Goal: Task Accomplishment & Management: Manage account settings

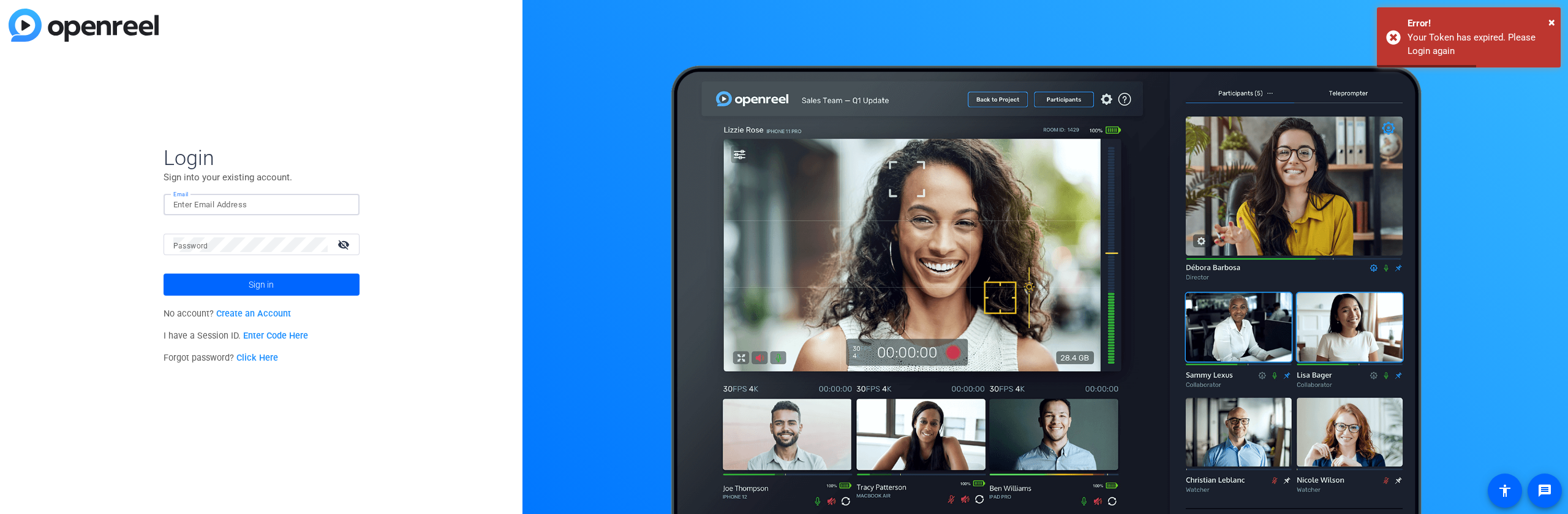
click at [280, 200] on input "Email" at bounding box center [261, 205] width 176 height 14
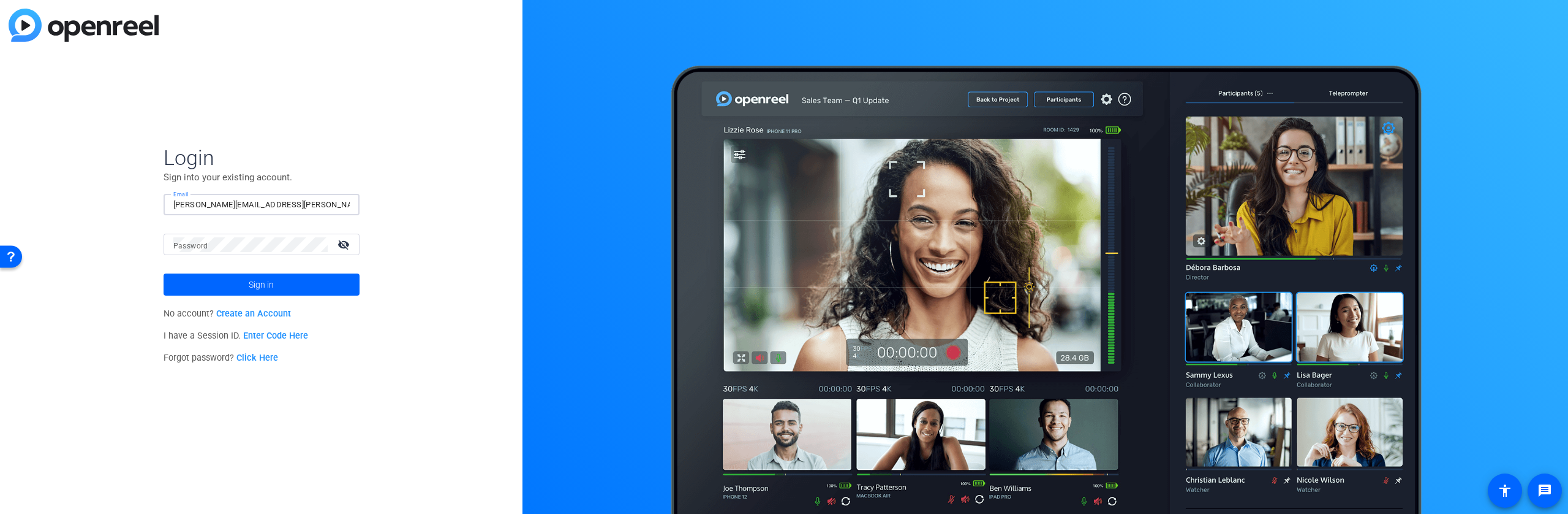
type input "[PERSON_NAME][EMAIL_ADDRESS][PERSON_NAME][DOMAIN_NAME]"
click at [163, 274] on button "Sign in" at bounding box center [261, 284] width 196 height 22
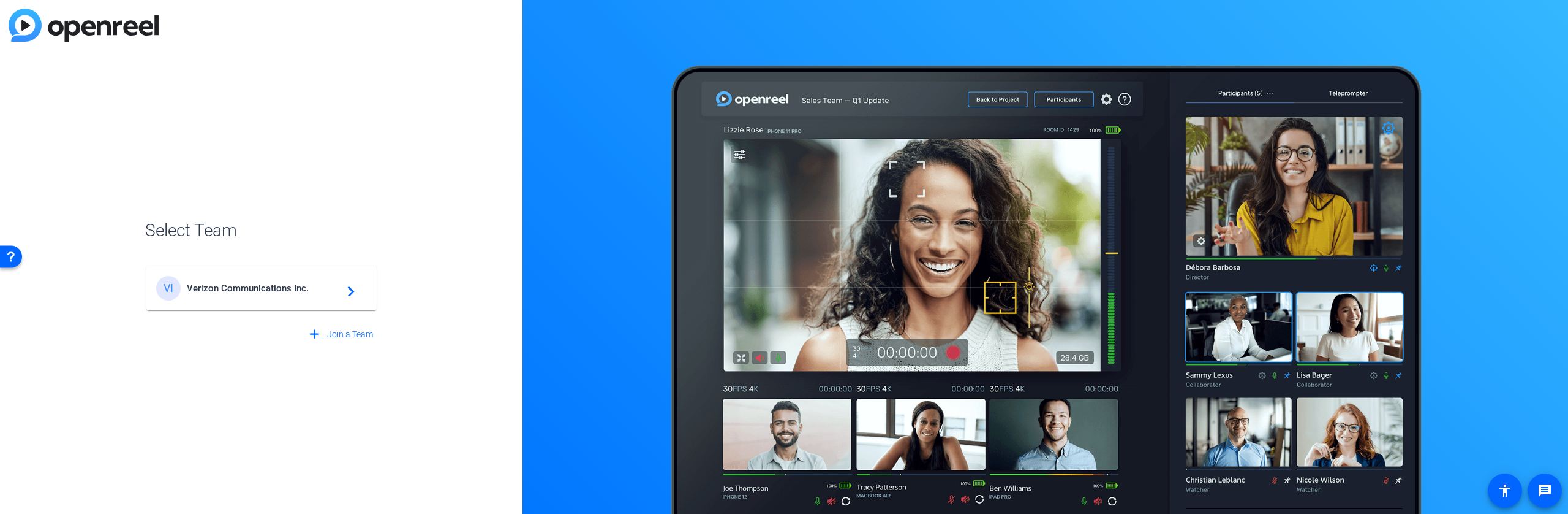
click at [289, 305] on mat-card-content "VI Verizon Communications Inc. navigate_next" at bounding box center [261, 288] width 230 height 44
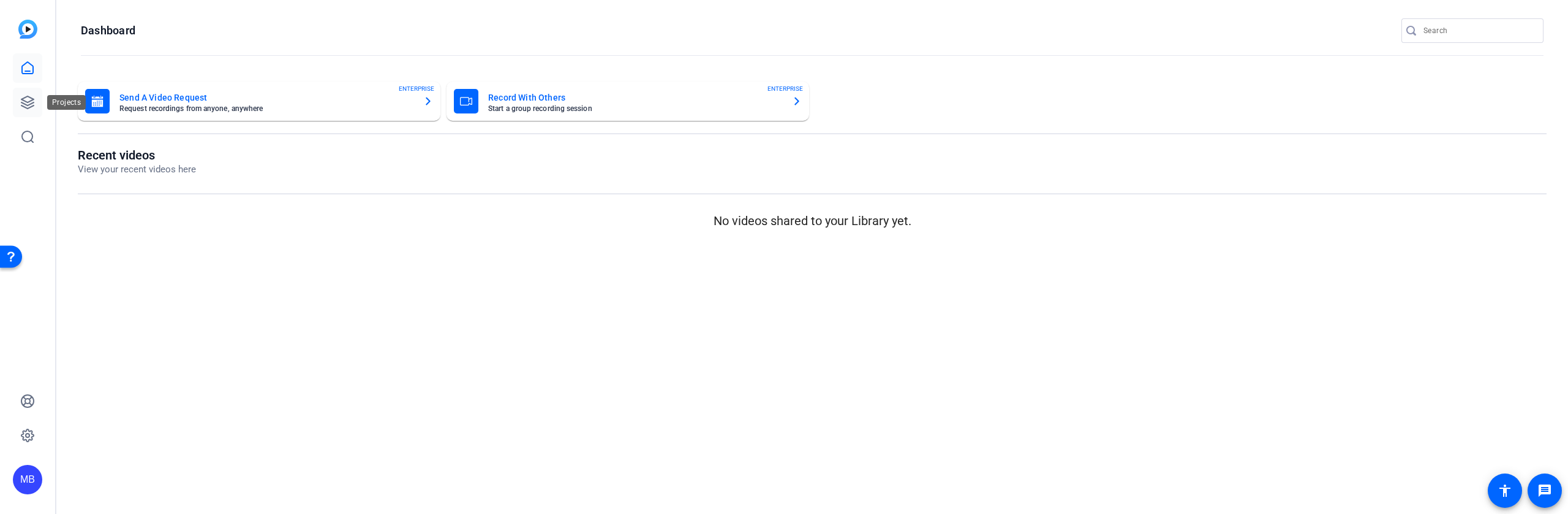
click at [25, 99] on icon at bounding box center [27, 102] width 14 height 14
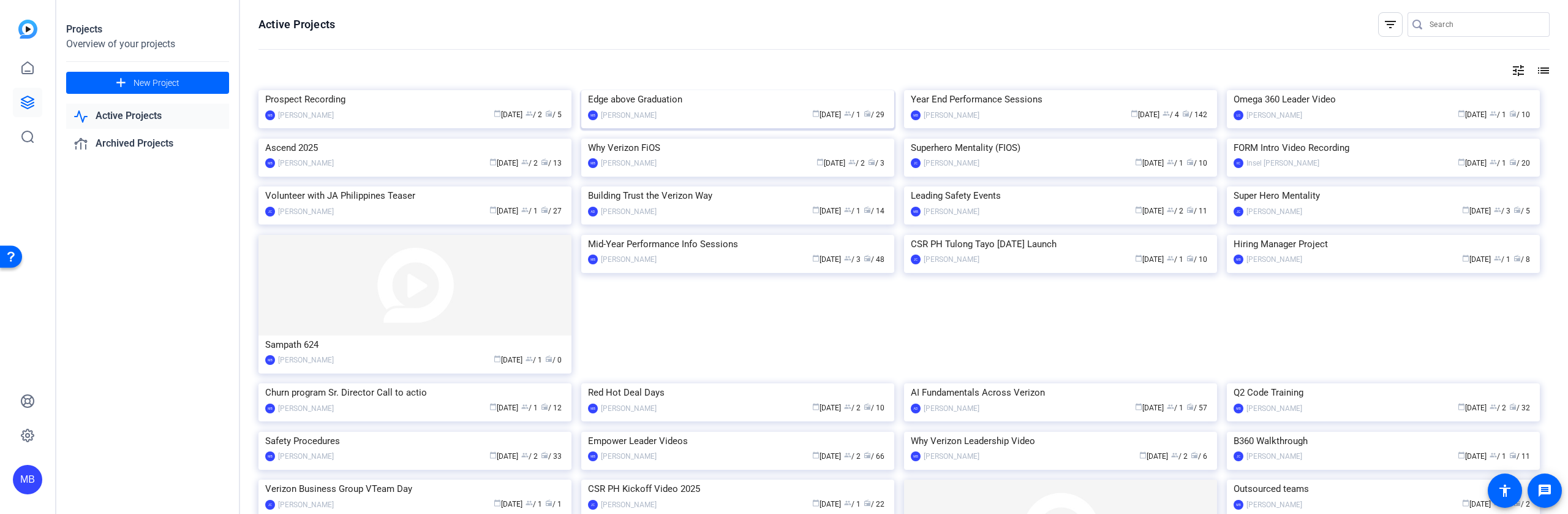
click at [679, 109] on div "Edge above Graduation" at bounding box center [738, 100] width 299 height 18
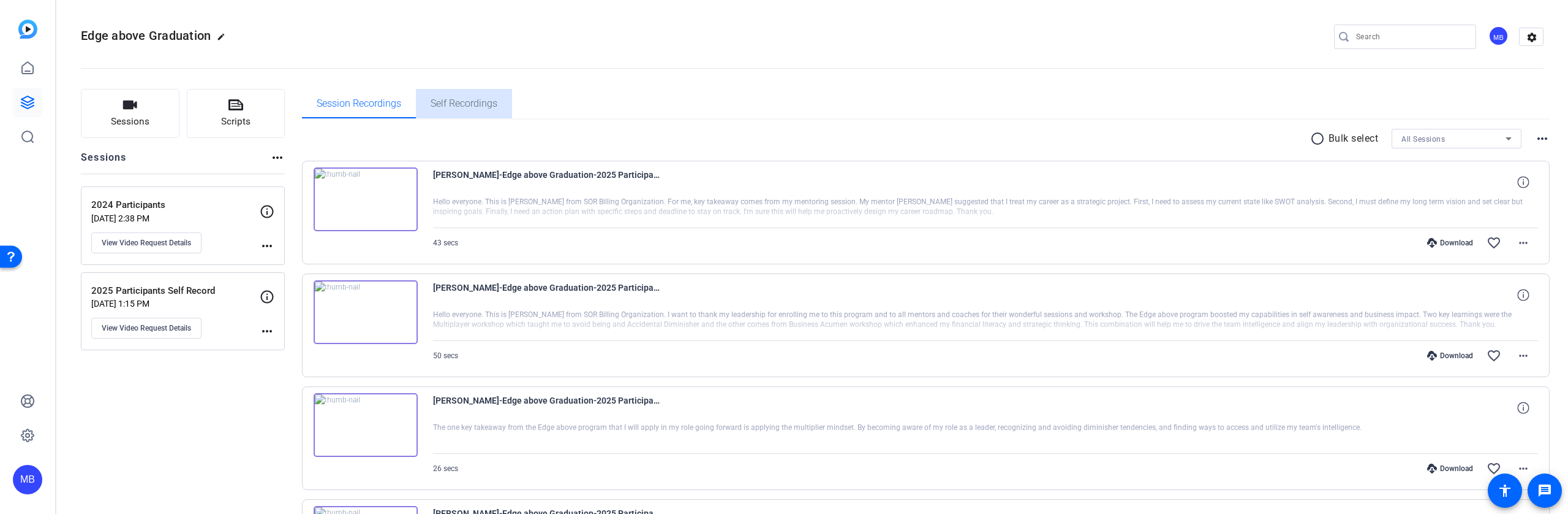
click at [470, 109] on span "Self Recordings" at bounding box center [464, 103] width 67 height 10
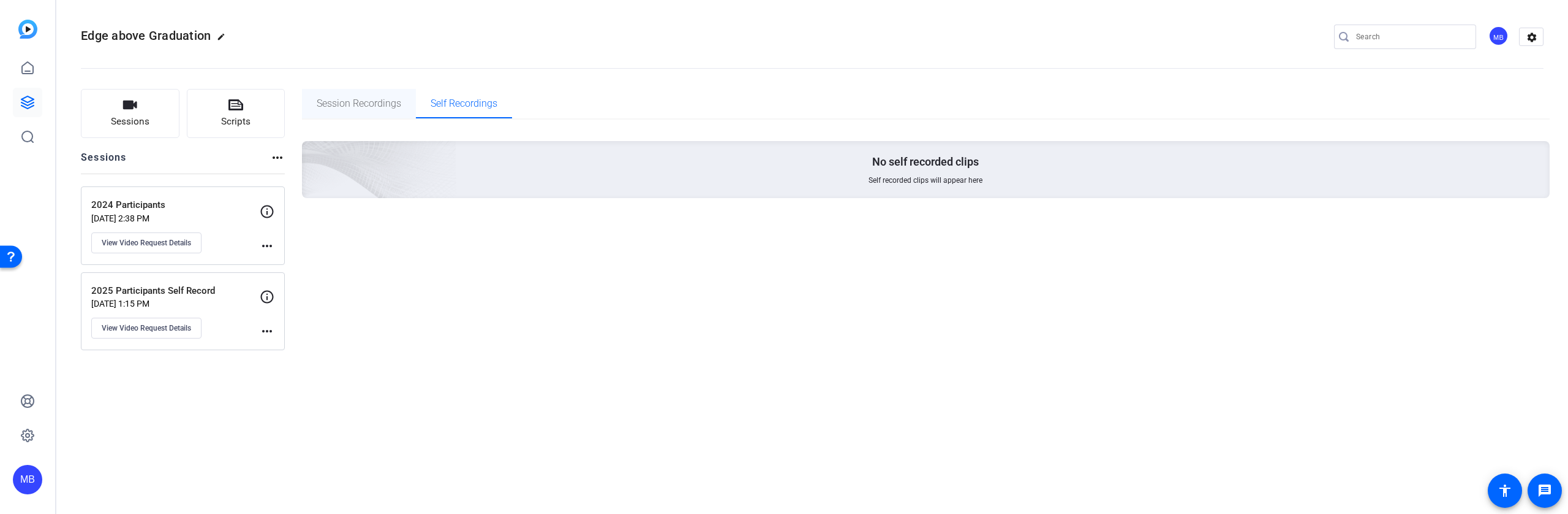
click at [335, 113] on span "Session Recordings" at bounding box center [359, 103] width 84 height 30
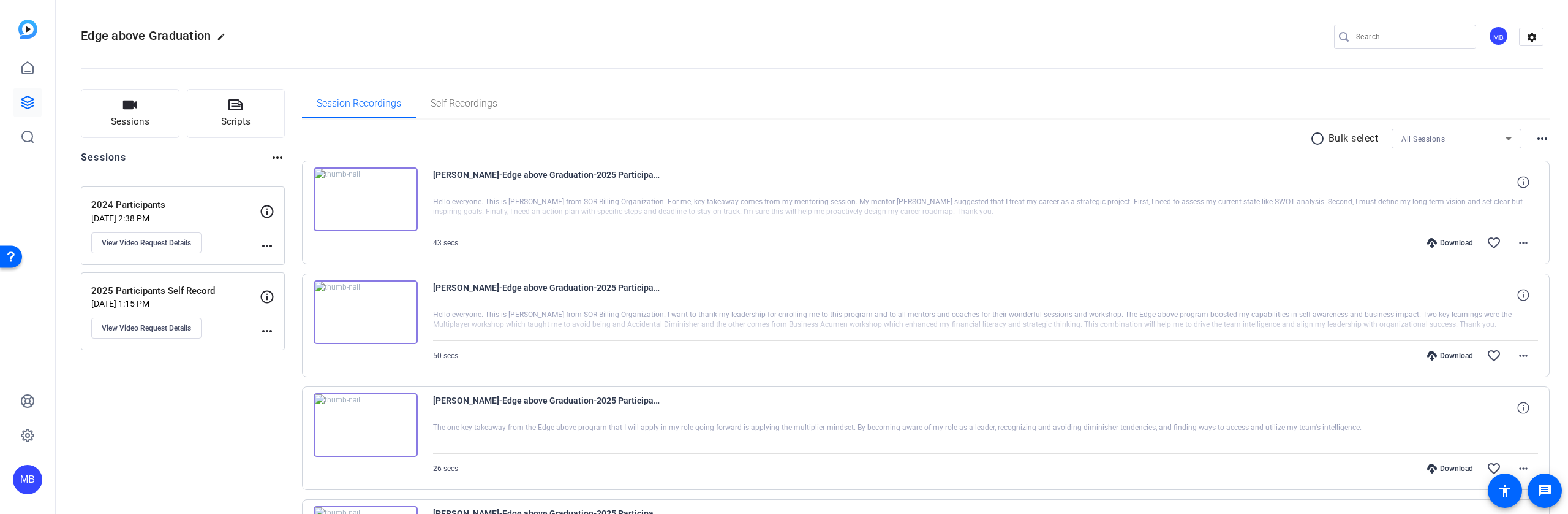
click at [165, 303] on p "[DATE] 1:15 PM" at bounding box center [175, 303] width 169 height 10
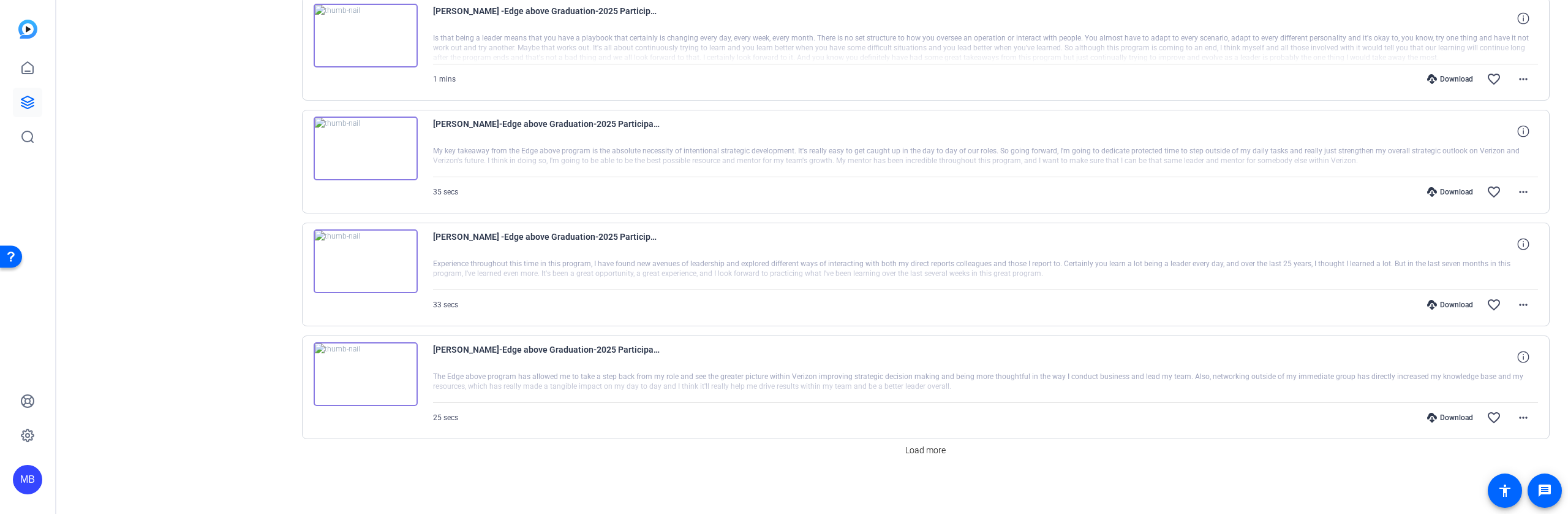
scroll to position [848, 0]
click at [913, 437] on span at bounding box center [925, 448] width 50 height 30
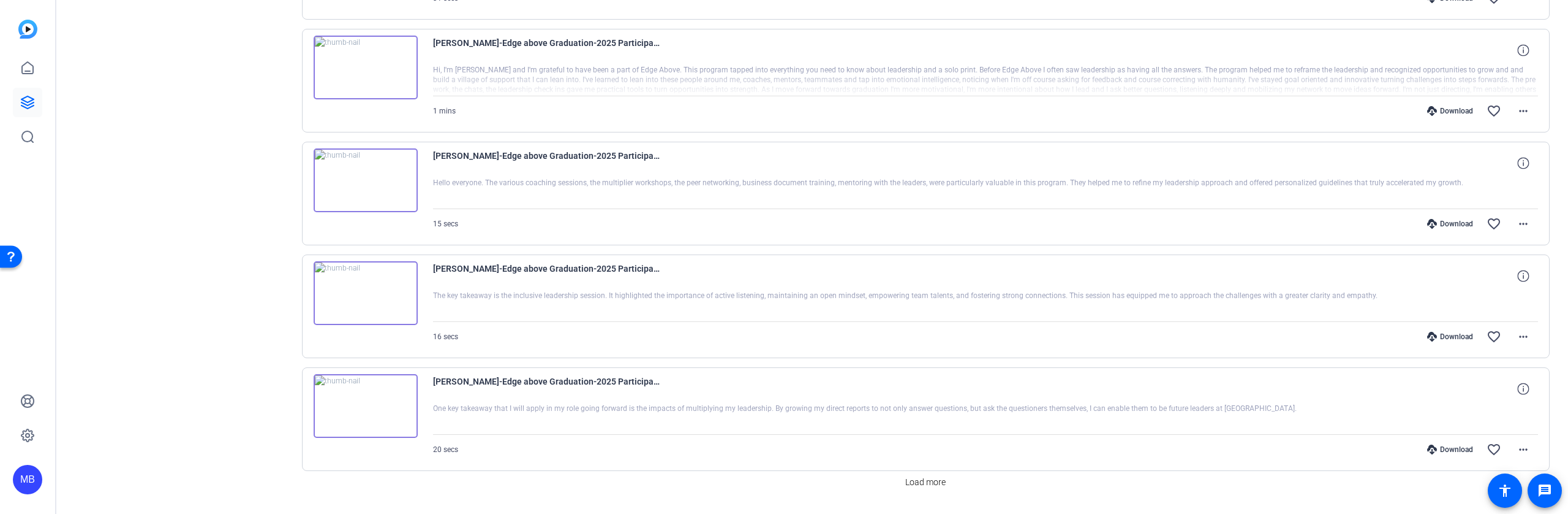
scroll to position [1975, 0]
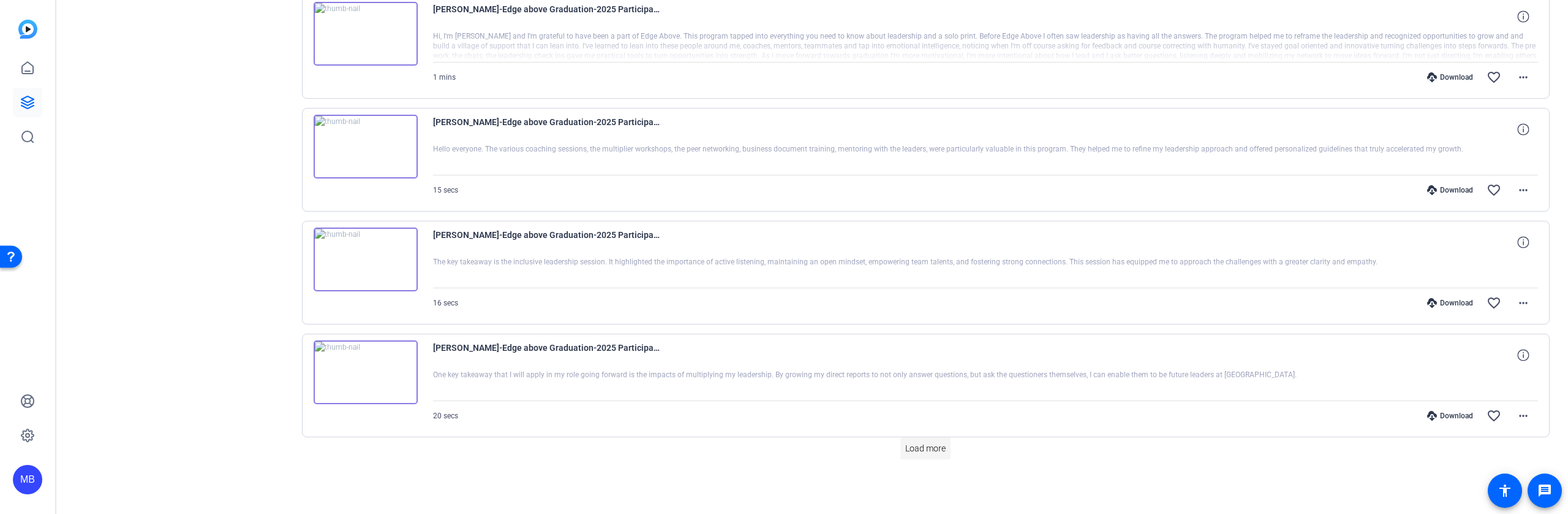
click at [934, 449] on span "Load more" at bounding box center [925, 448] width 40 height 13
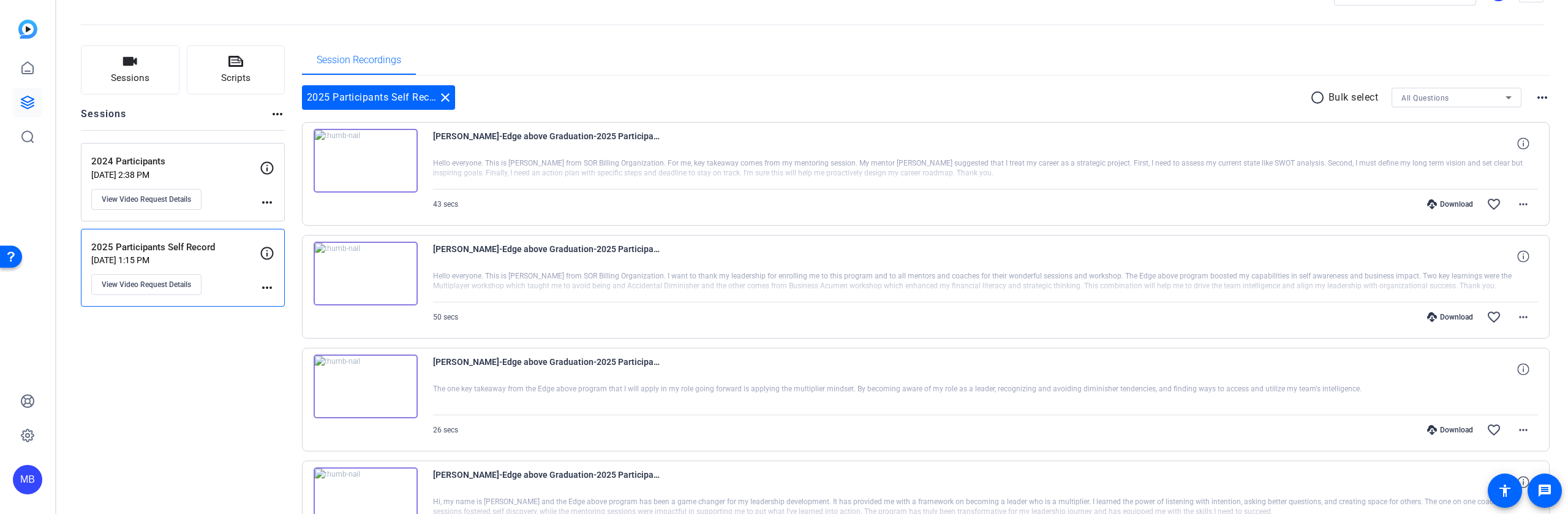
scroll to position [0, 0]
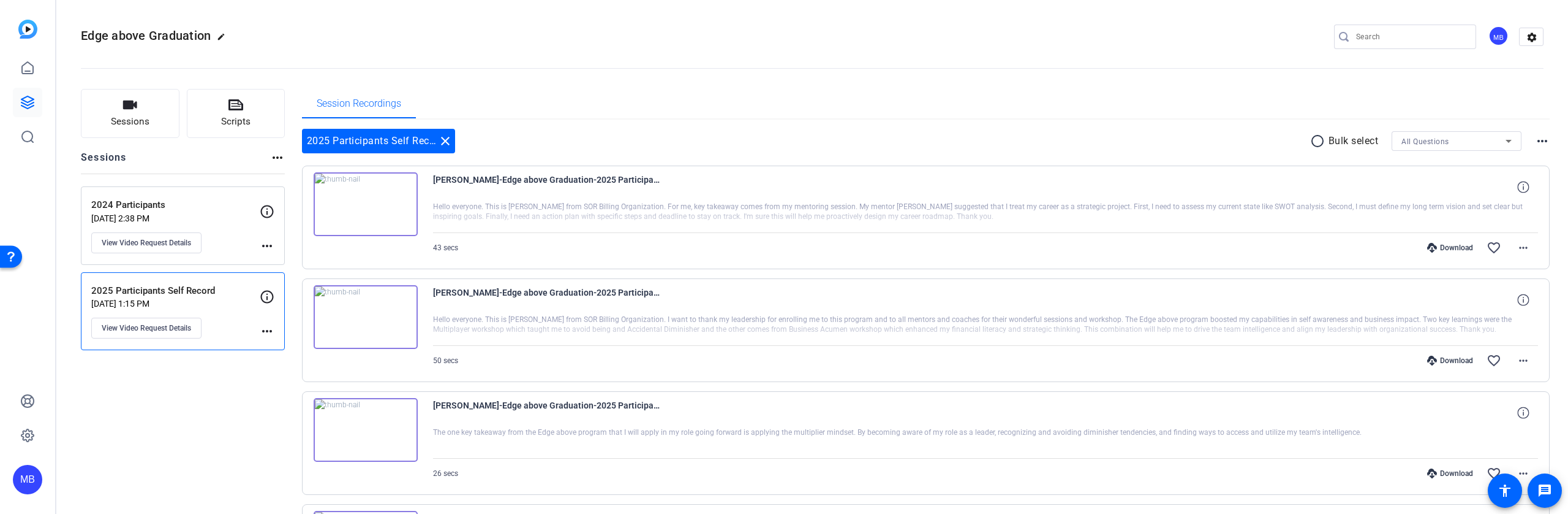
click at [1496, 34] on div "MB" at bounding box center [1499, 36] width 21 height 21
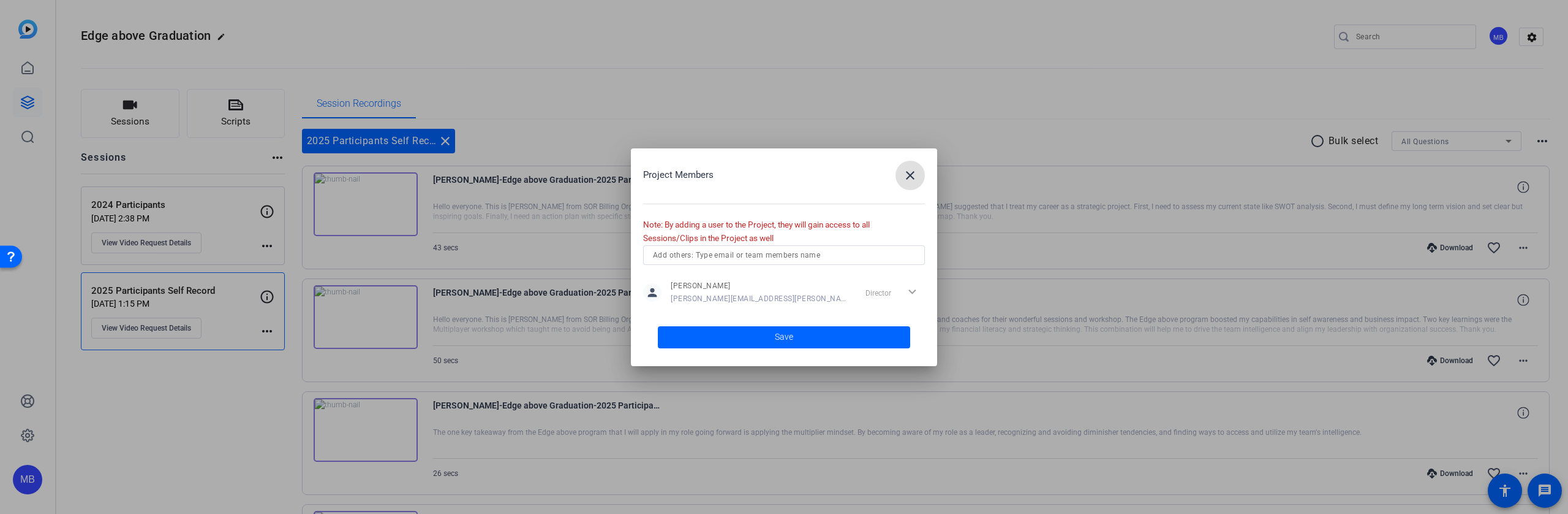
click at [760, 255] on input "text" at bounding box center [784, 255] width 262 height 14
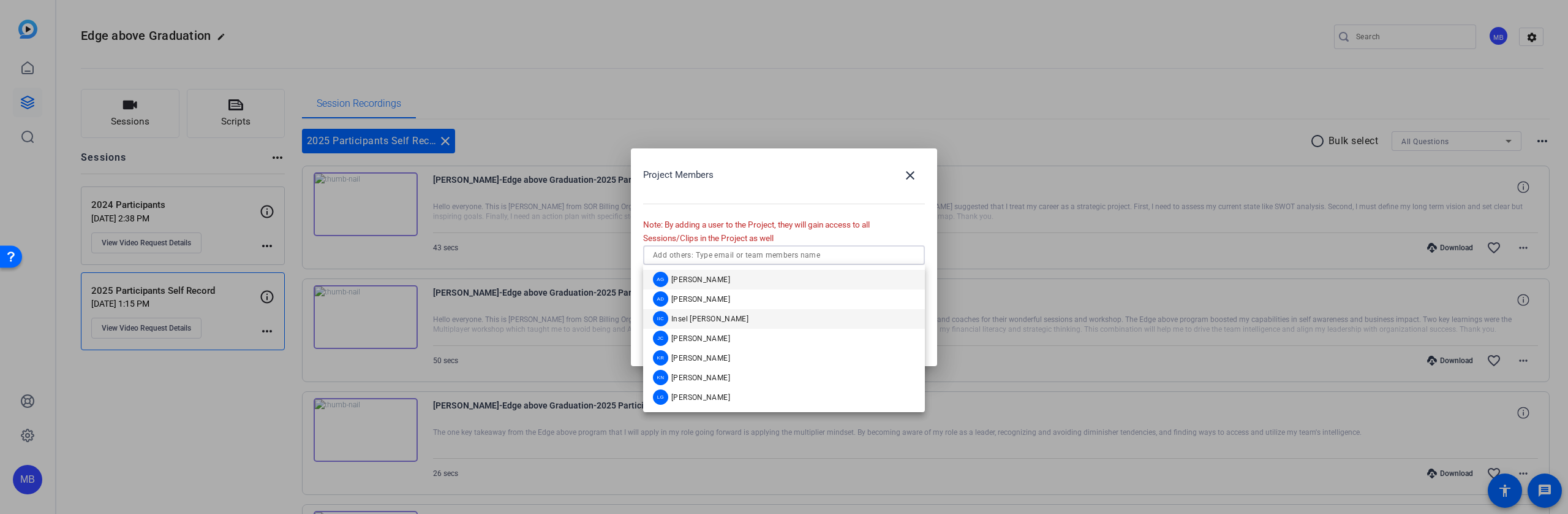
click at [697, 319] on span "Insel [PERSON_NAME]" at bounding box center [710, 319] width 77 height 10
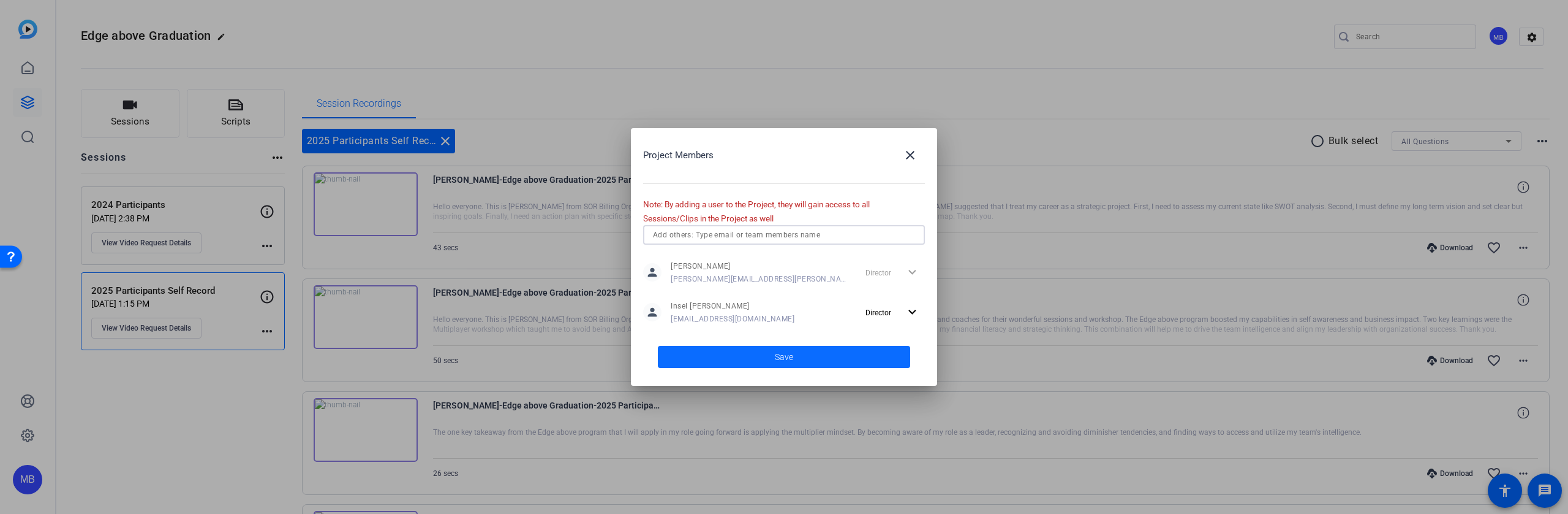
click at [799, 351] on span at bounding box center [784, 357] width 252 height 30
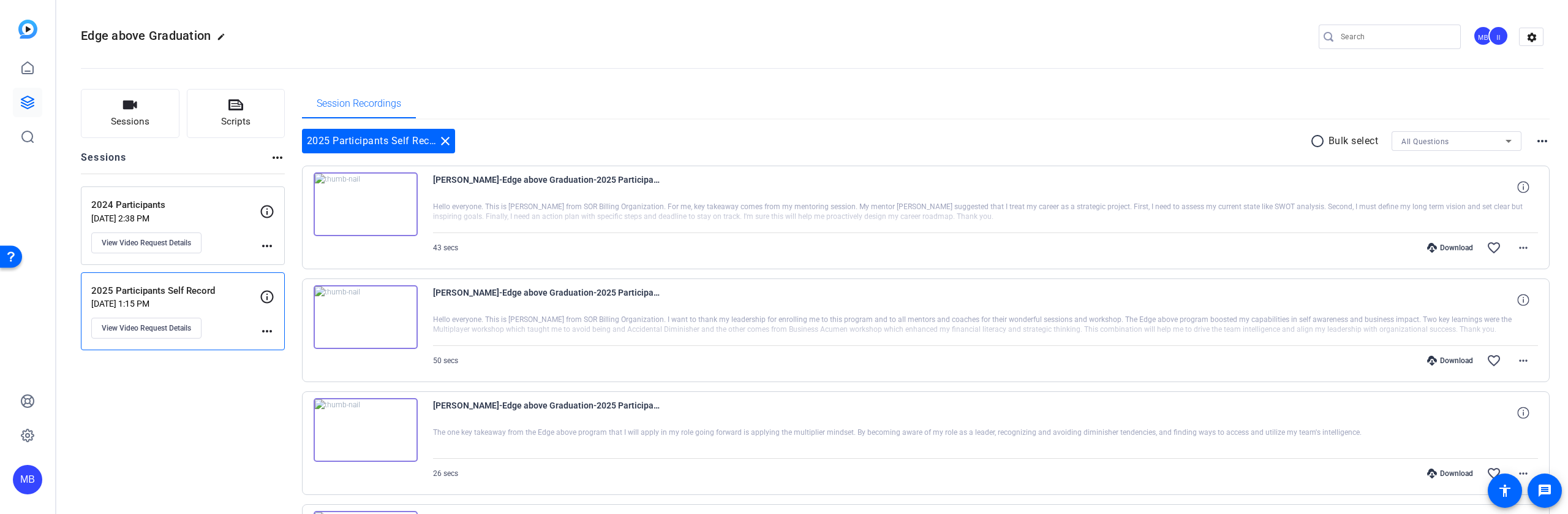
click at [270, 332] on mat-icon "more_horiz" at bounding box center [267, 331] width 14 height 14
click at [160, 329] on div at bounding box center [784, 257] width 1568 height 514
click at [143, 324] on span "View Video Request Details" at bounding box center [147, 328] width 90 height 10
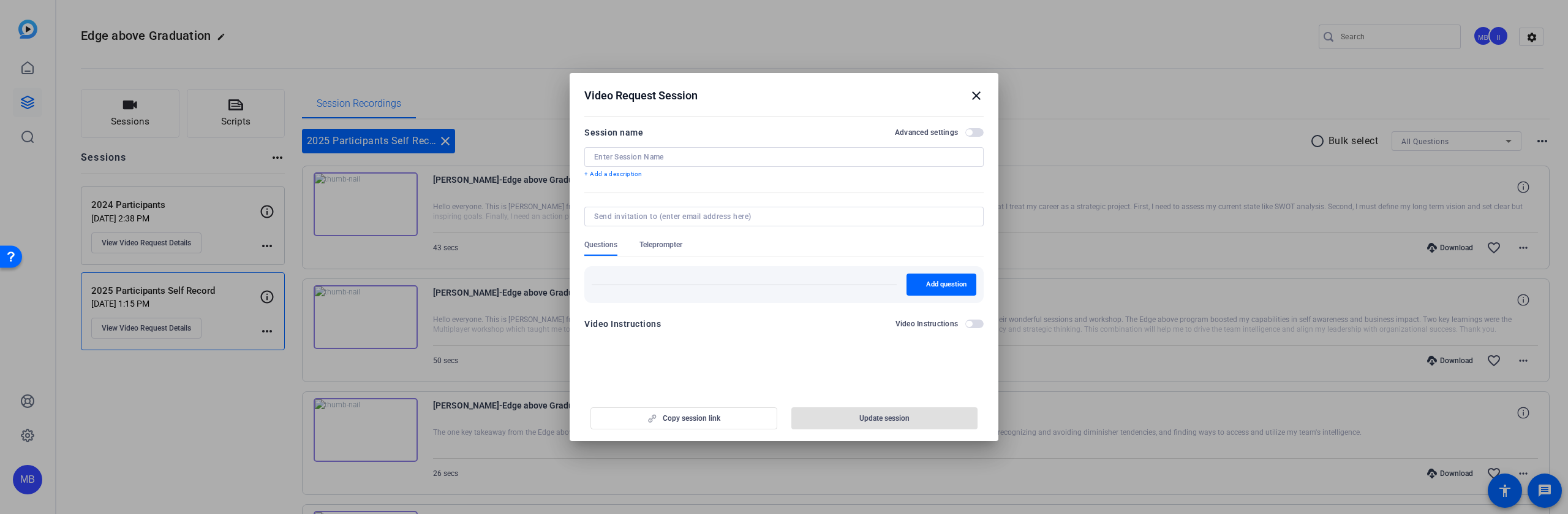
type input "2025 Participants Self Record"
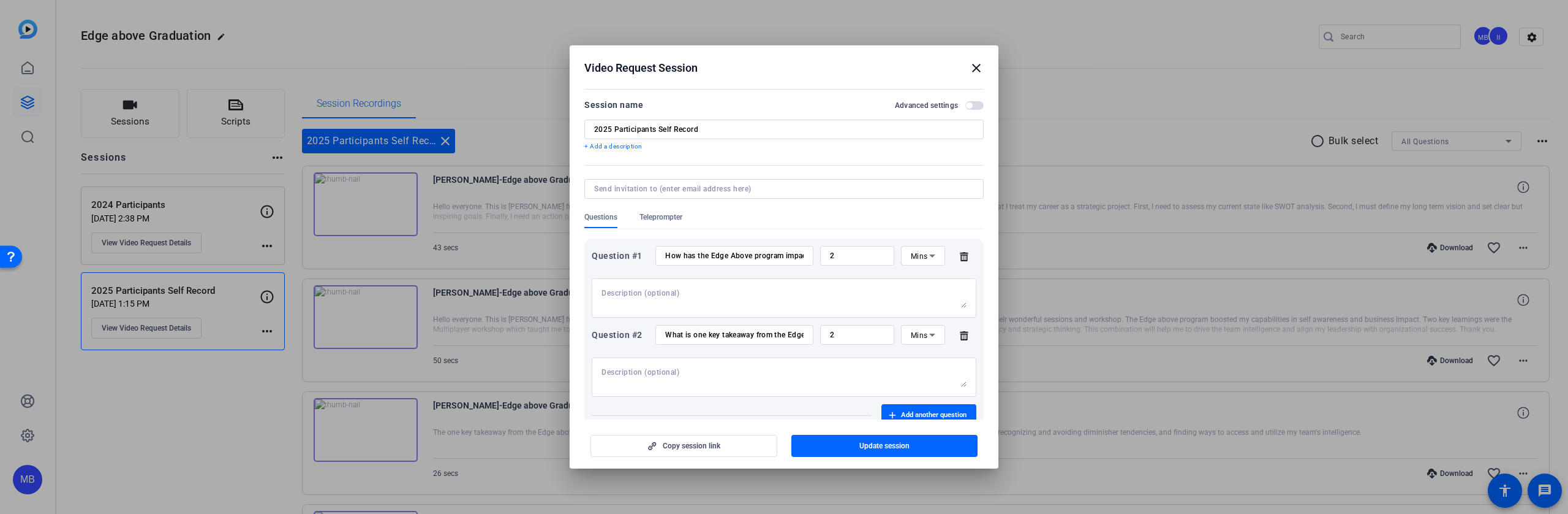
click at [967, 106] on span "button" at bounding box center [975, 105] width 18 height 8
click at [975, 106] on span "button" at bounding box center [978, 106] width 6 height 6
click at [160, 455] on div at bounding box center [784, 257] width 1568 height 514
click at [226, 246] on div at bounding box center [784, 257] width 1568 height 514
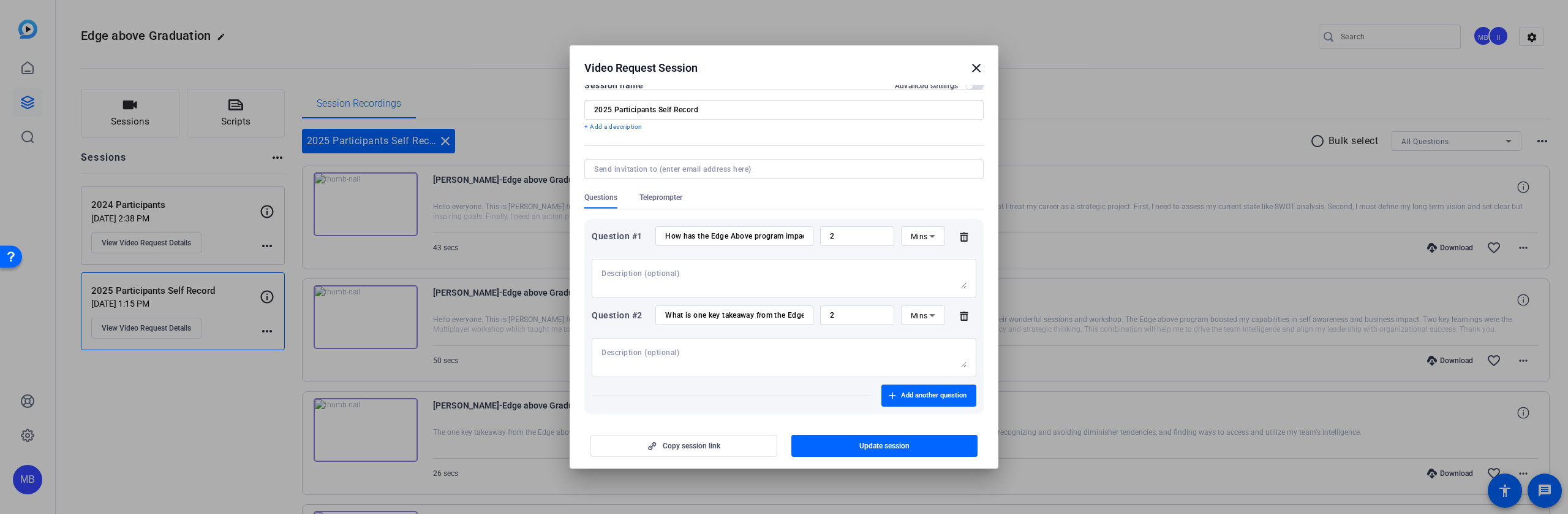
scroll to position [63, 0]
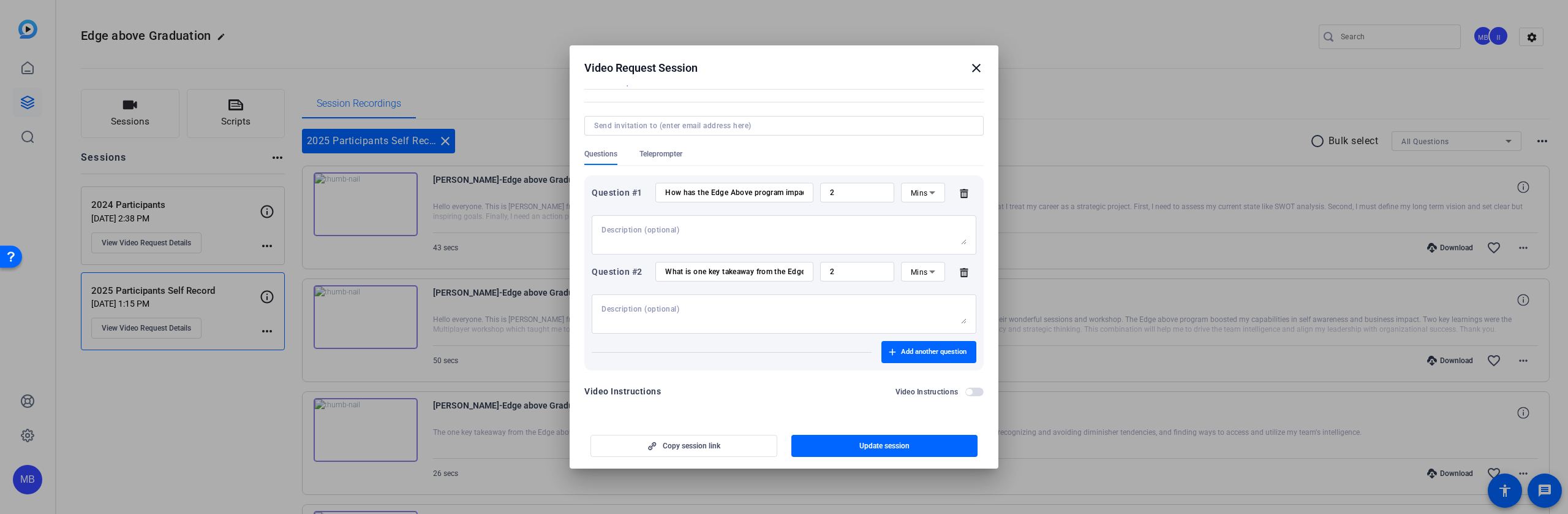
click at [978, 66] on mat-icon "close" at bounding box center [976, 68] width 14 height 14
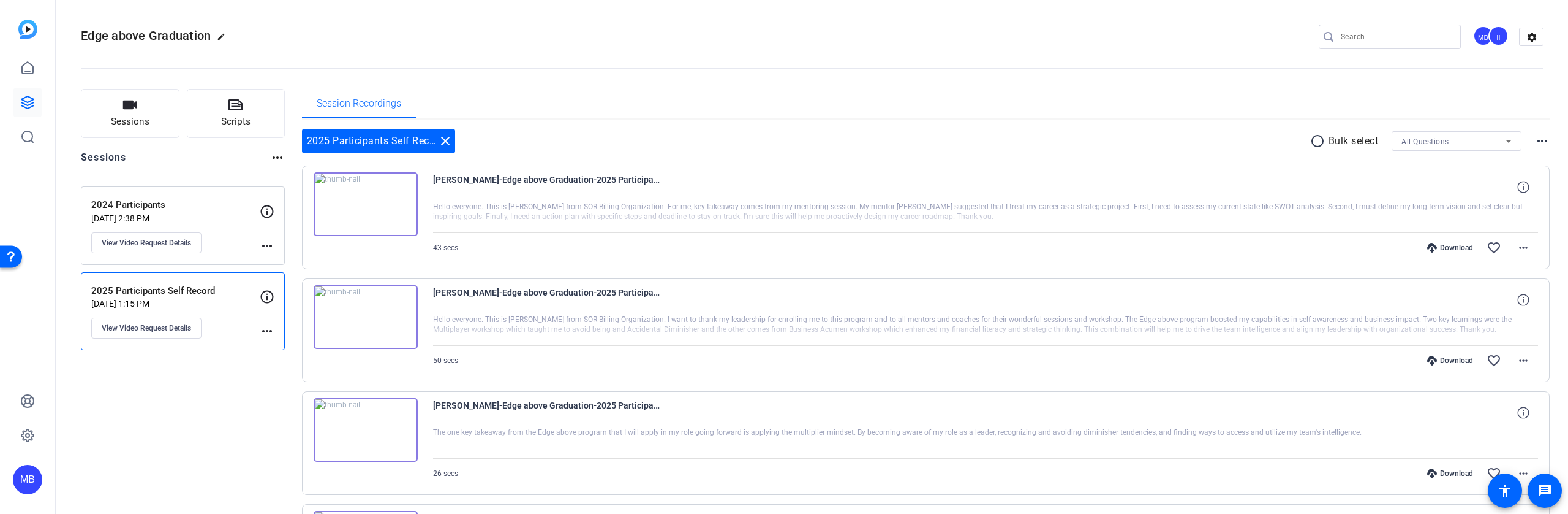
click at [1535, 139] on mat-icon "more_horiz" at bounding box center [1542, 141] width 14 height 14
click at [1142, 141] on div at bounding box center [784, 257] width 1568 height 514
click at [278, 160] on mat-icon "more_horiz" at bounding box center [277, 157] width 14 height 14
click at [267, 241] on div at bounding box center [784, 257] width 1568 height 514
click at [266, 244] on mat-icon "more_horiz" at bounding box center [267, 246] width 14 height 14
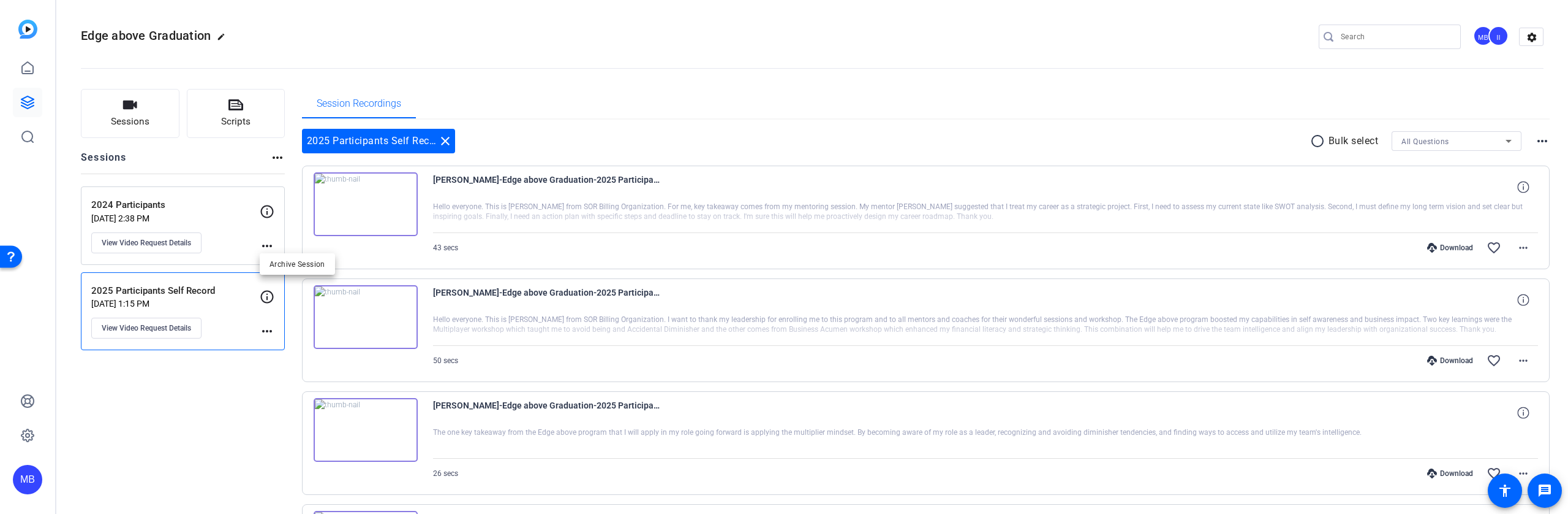
click at [213, 240] on div at bounding box center [784, 257] width 1568 height 514
